Goal: Task Accomplishment & Management: Manage account settings

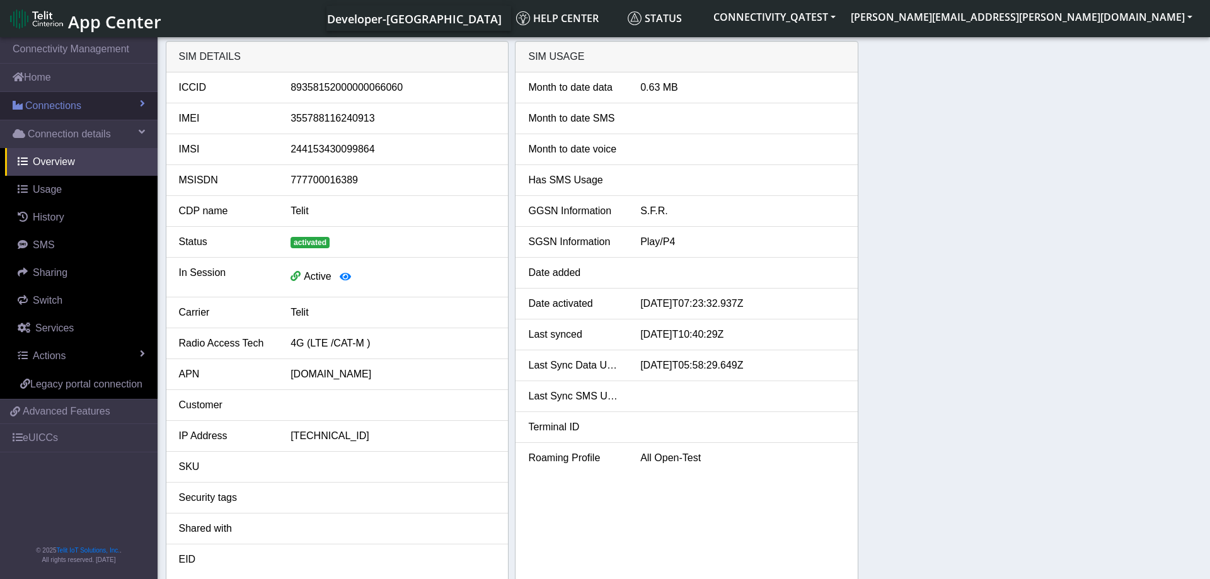
click at [89, 100] on link "Connections" at bounding box center [79, 106] width 158 height 28
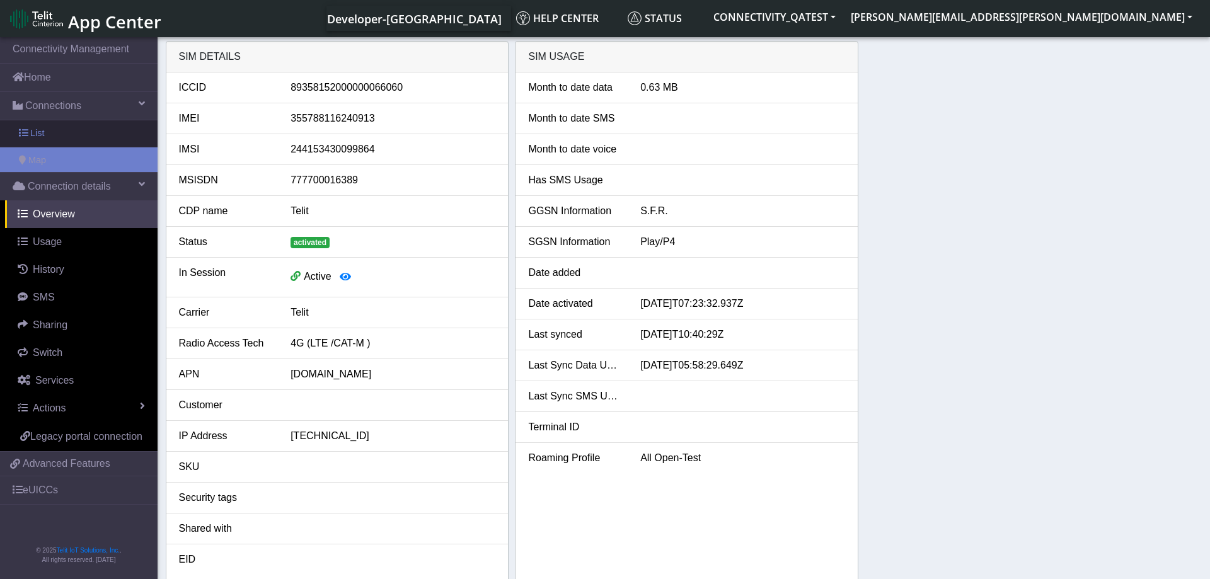
click at [49, 140] on link "List" at bounding box center [79, 133] width 158 height 26
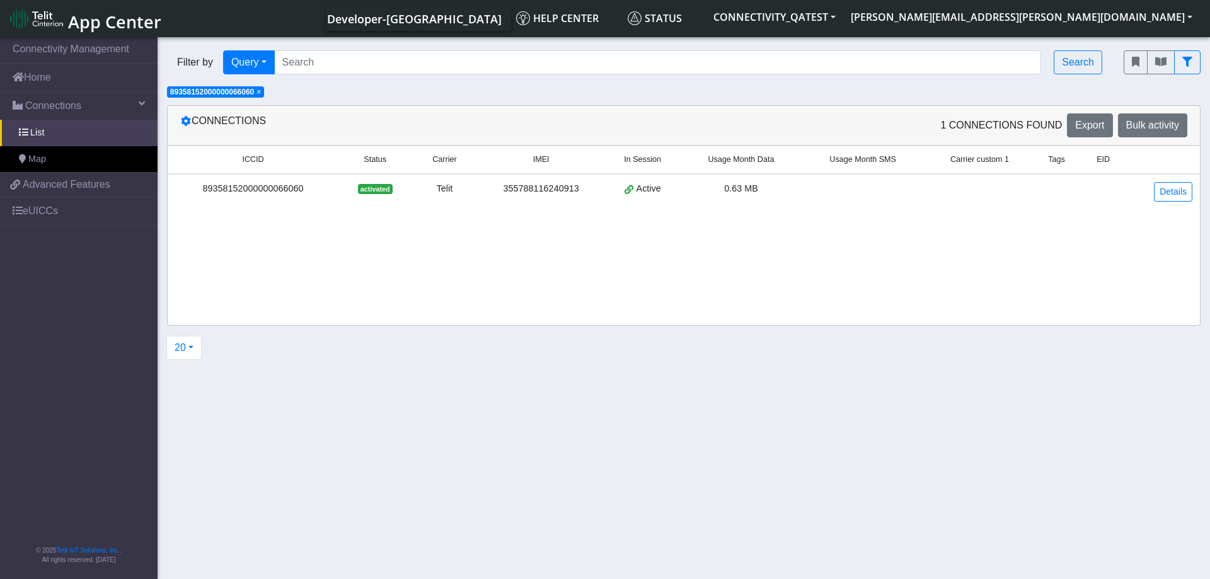
click at [261, 95] on span "×" at bounding box center [259, 92] width 4 height 9
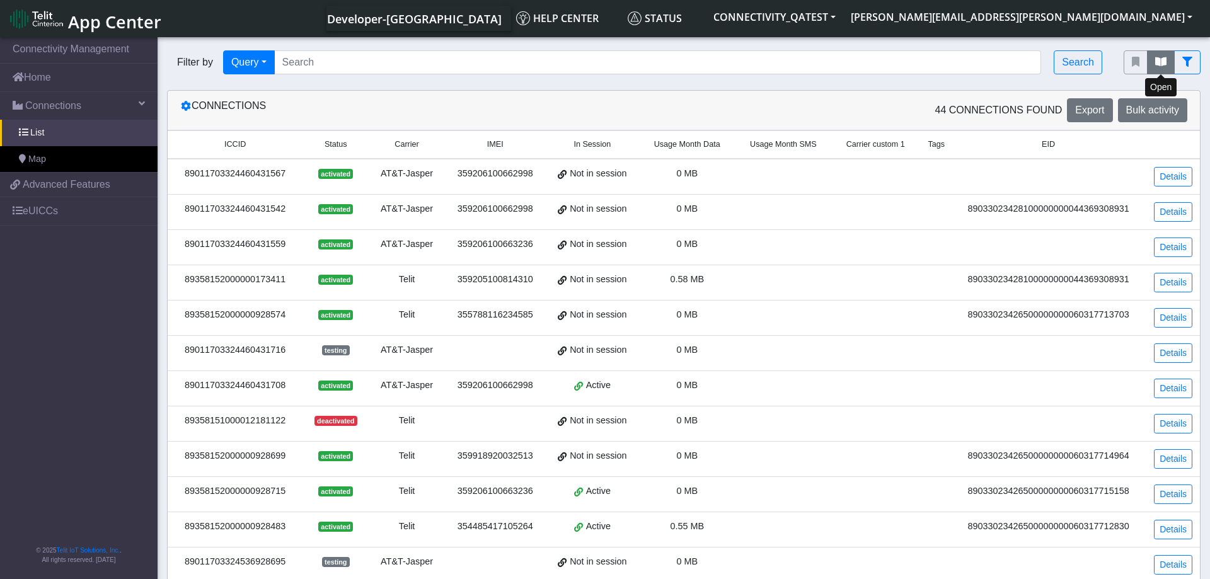
click at [1166, 60] on icon "fitlers menu" at bounding box center [1160, 62] width 11 height 10
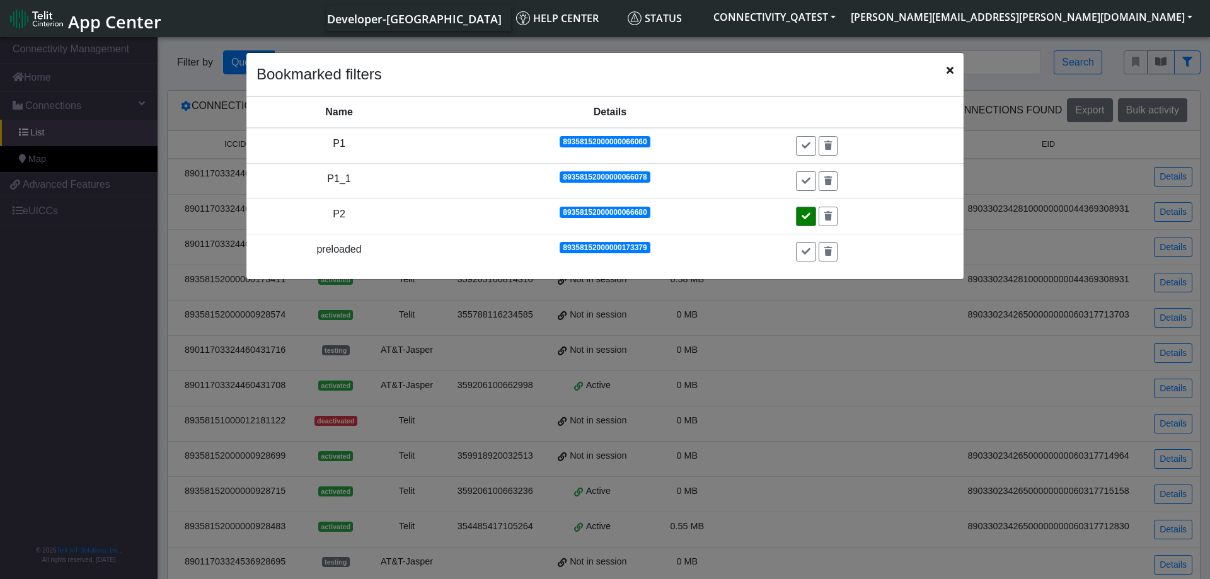
click at [810, 214] on icon at bounding box center [806, 216] width 9 height 9
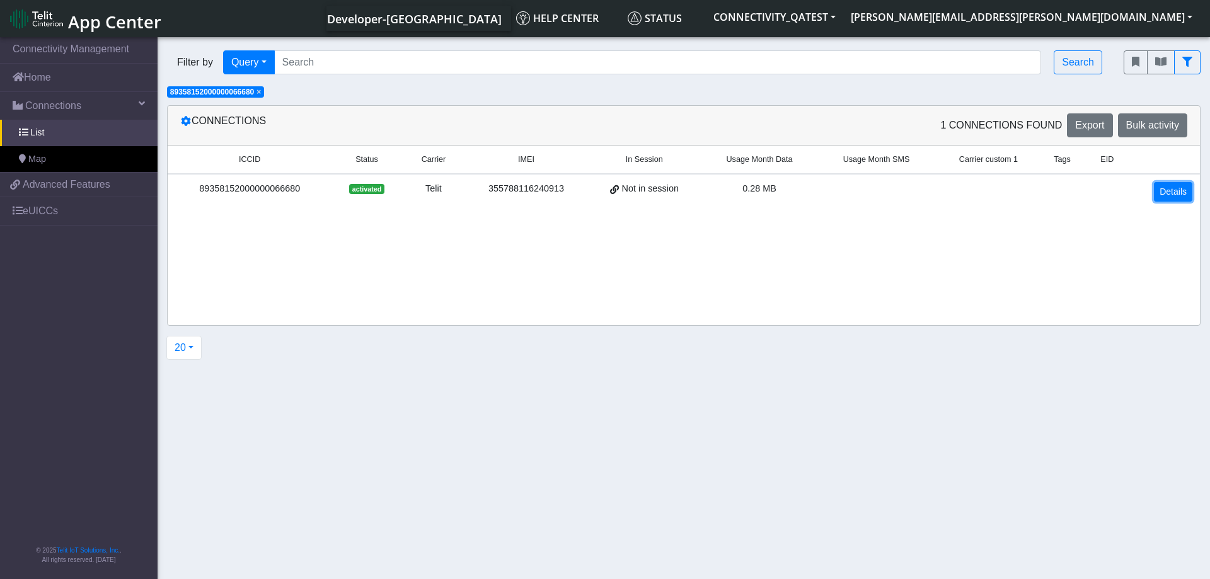
click at [1165, 193] on link "Details" at bounding box center [1173, 192] width 38 height 20
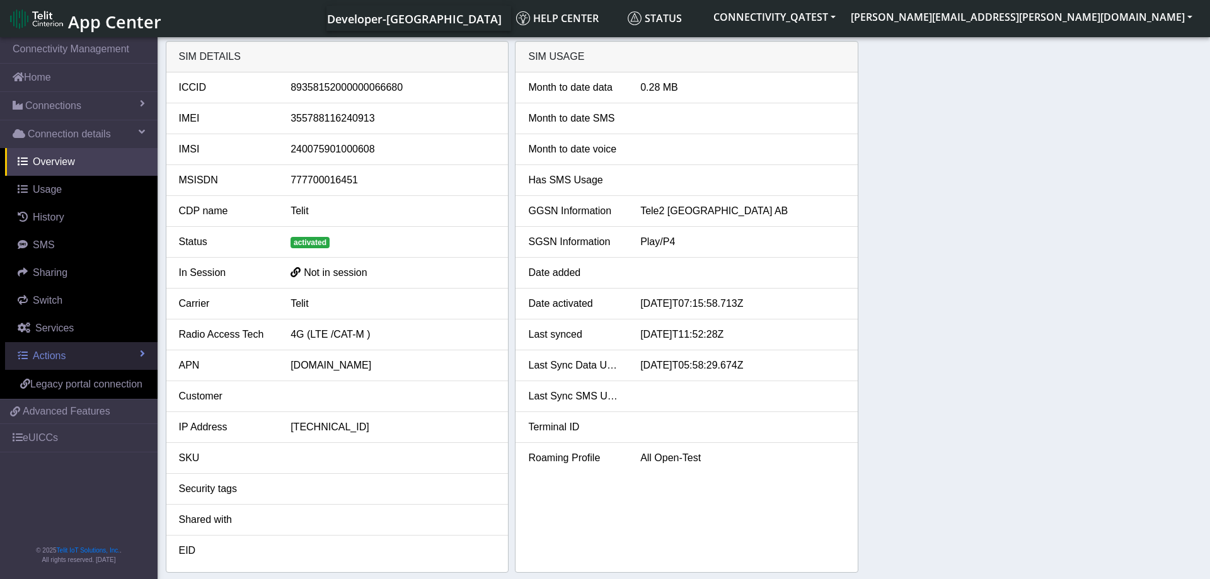
click at [111, 349] on link "Actions" at bounding box center [81, 356] width 153 height 28
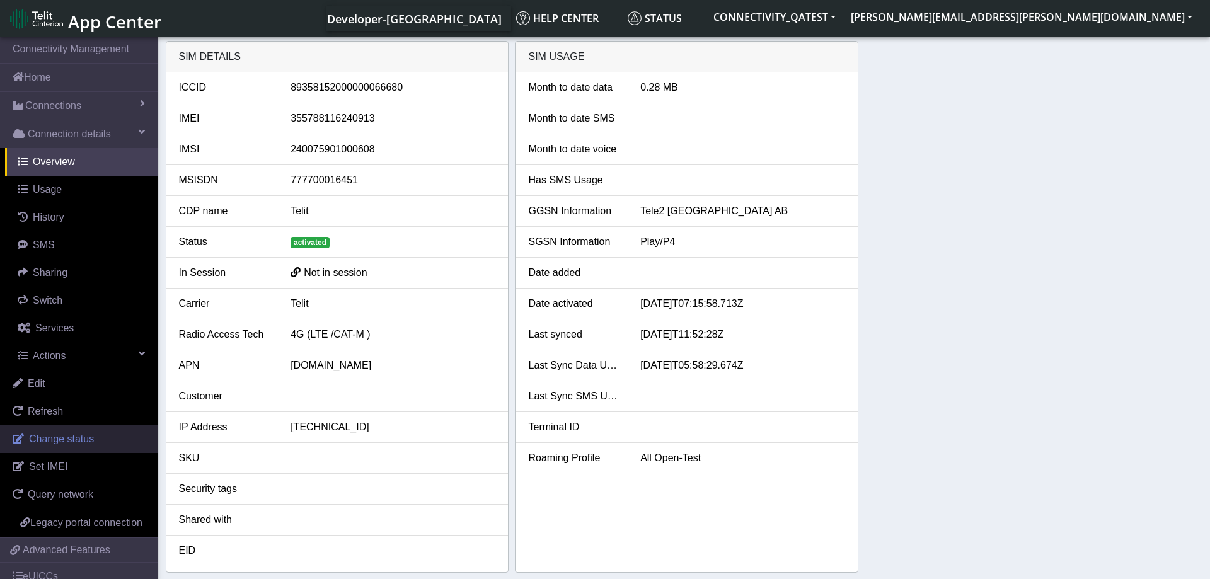
click at [74, 442] on span "Change status" at bounding box center [61, 439] width 65 height 11
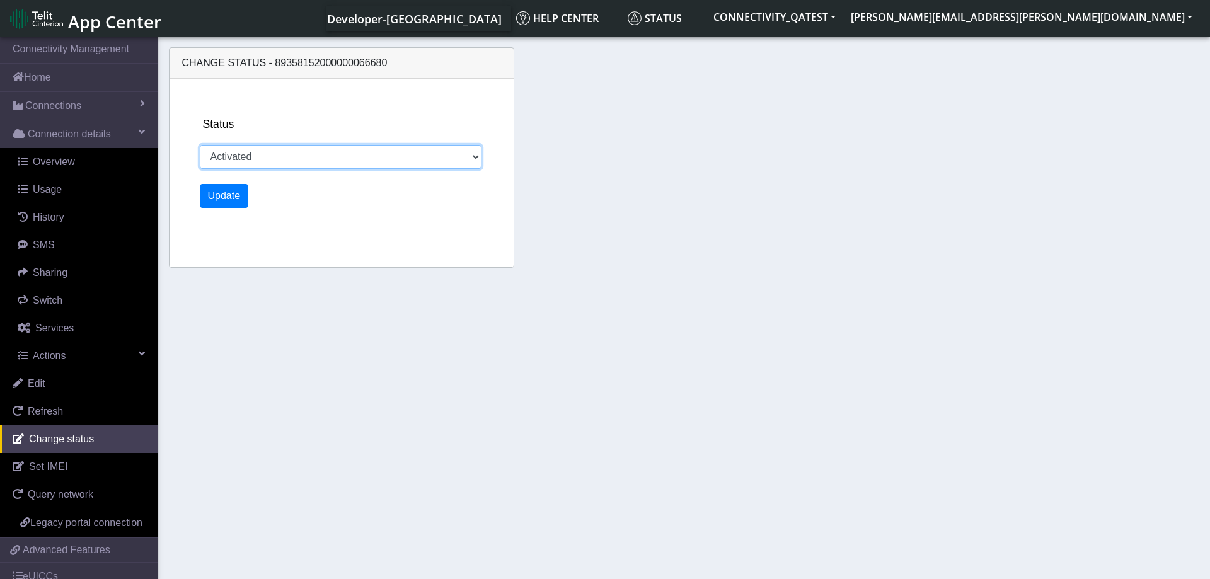
click at [200, 145] on select "Activated Deactivated Blocked" at bounding box center [341, 157] width 282 height 24
select select "blocked"
click option "Blocked" at bounding box center [0, 0] width 0 height 0
click at [229, 203] on button "Update" at bounding box center [224, 196] width 49 height 24
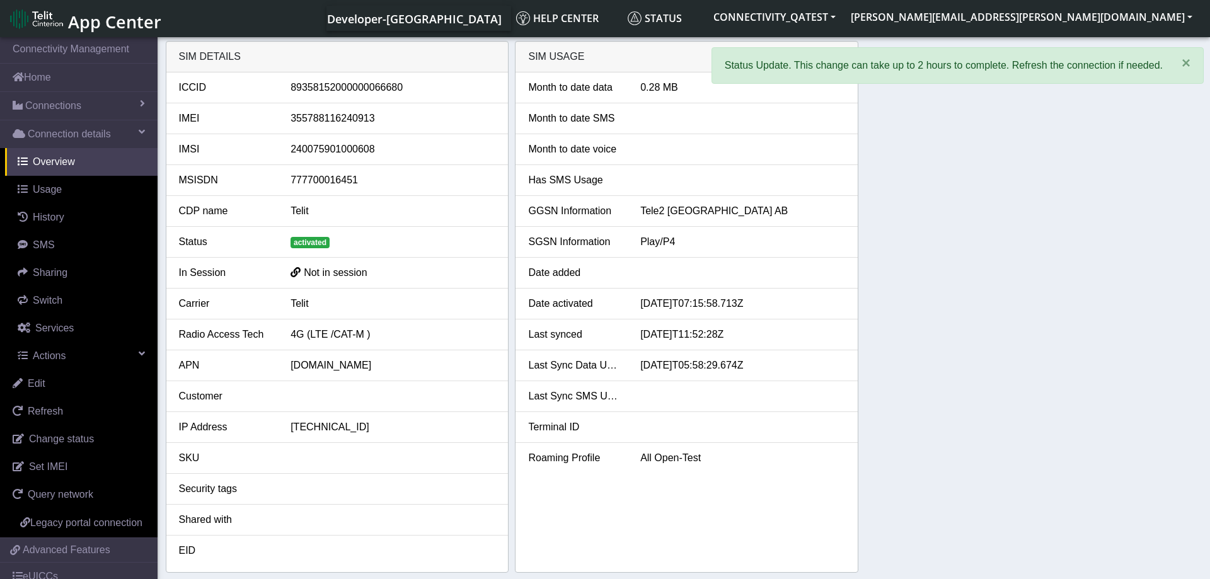
click at [1013, 284] on div "SIM details ICCID 89358152000000066680 IMEI 355788116240913 IMSI 24007590100060…" at bounding box center [684, 307] width 1037 height 532
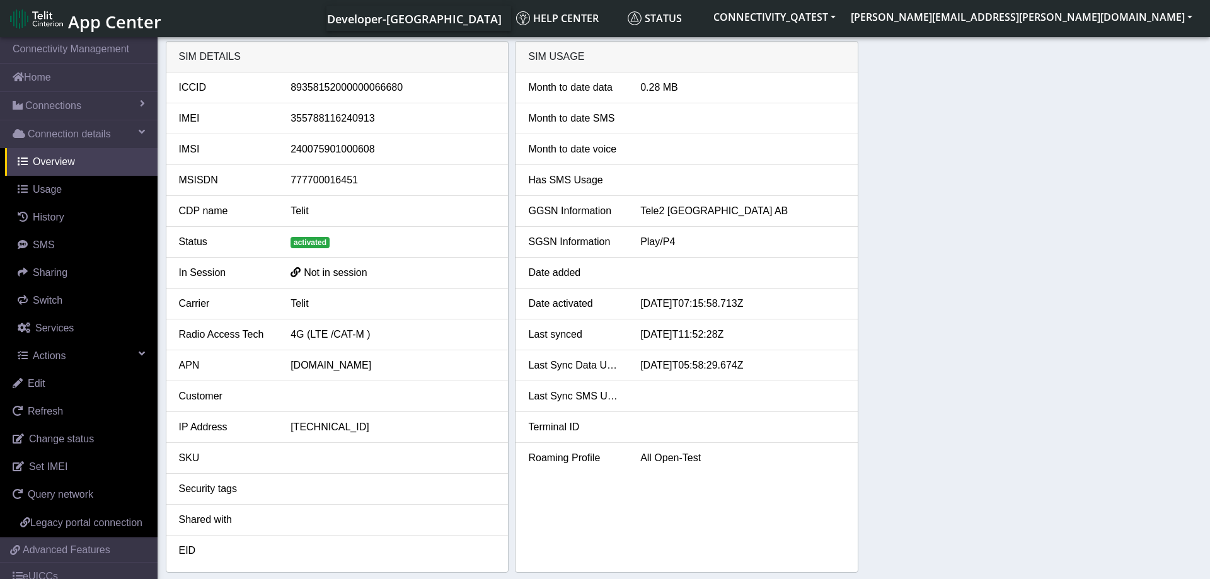
click at [952, 374] on div "SIM details ICCID 89358152000000066680 IMEI 355788116240913 IMSI 24007590100060…" at bounding box center [684, 307] width 1037 height 532
